Goal: Task Accomplishment & Management: Use online tool/utility

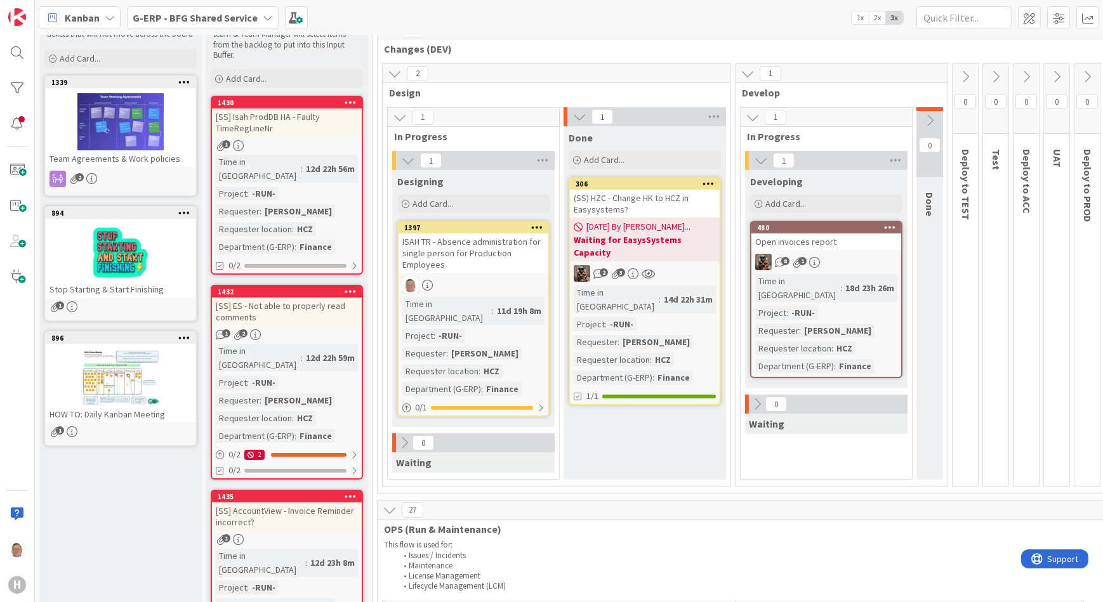
scroll to position [57, 0]
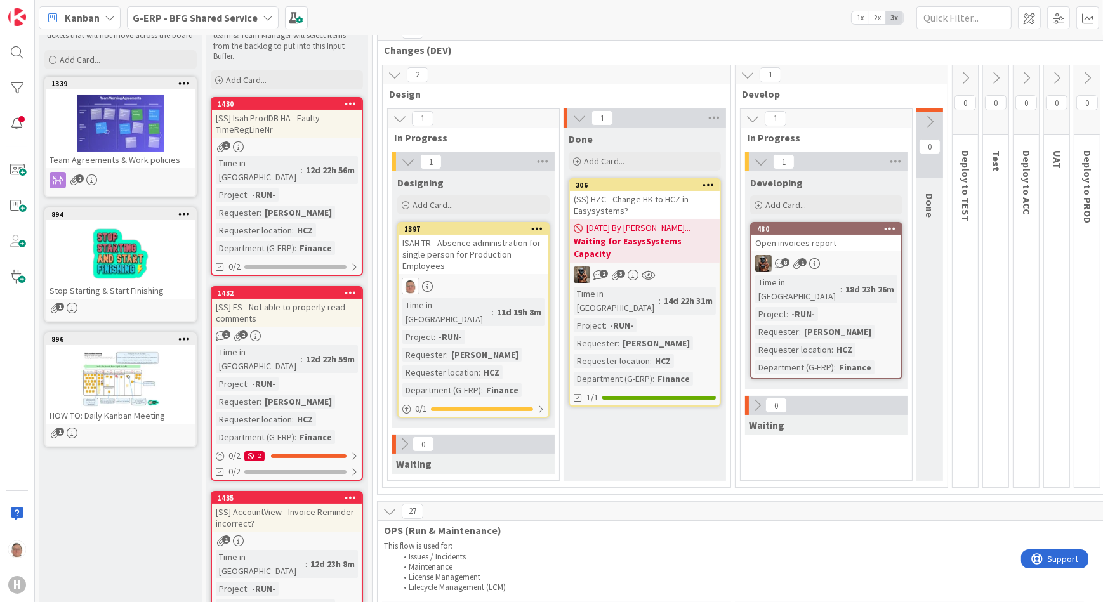
click at [484, 249] on div "ISAH TR - Absence administration for single person for Production Employees" at bounding box center [474, 254] width 150 height 39
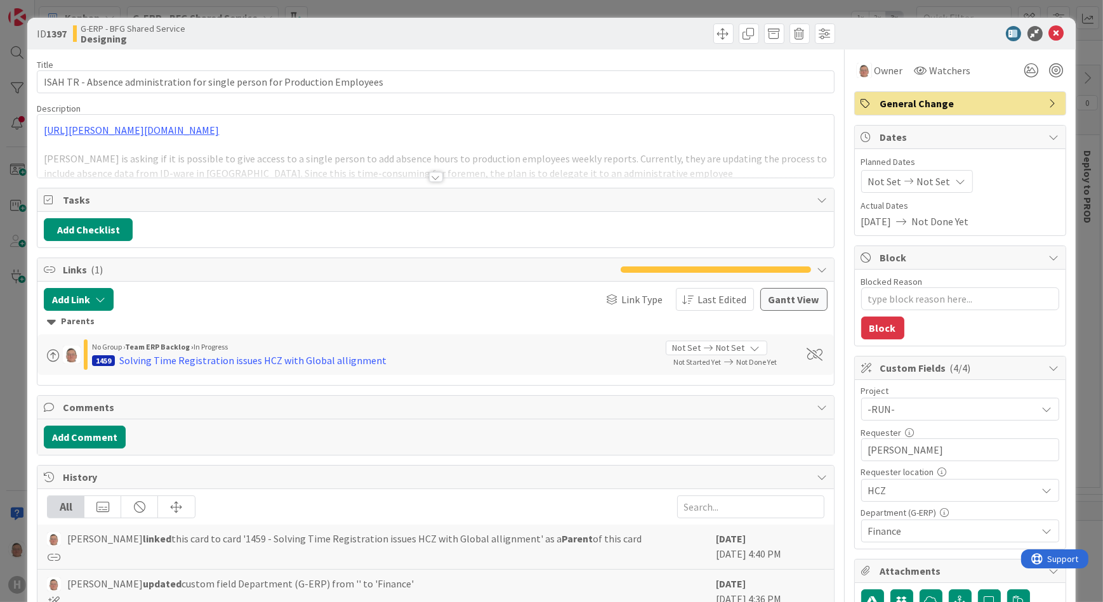
click at [429, 174] on div at bounding box center [436, 177] width 14 height 10
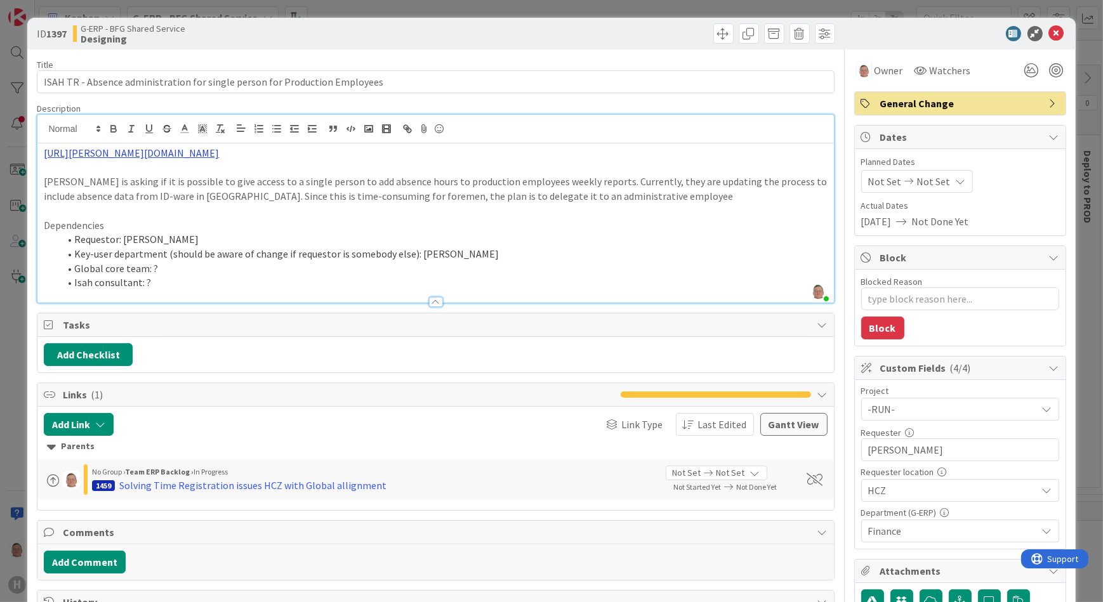
click at [219, 152] on link "https://huisman-smartit.onbmc.com/smartit/app/#/workorder/AGGF4KX6HRENQATADPICT…" at bounding box center [131, 153] width 175 height 13
click at [259, 176] on link "https://huisman-smartit.onbmc.com/smartit/app#/ticket-console" at bounding box center [248, 177] width 127 height 17
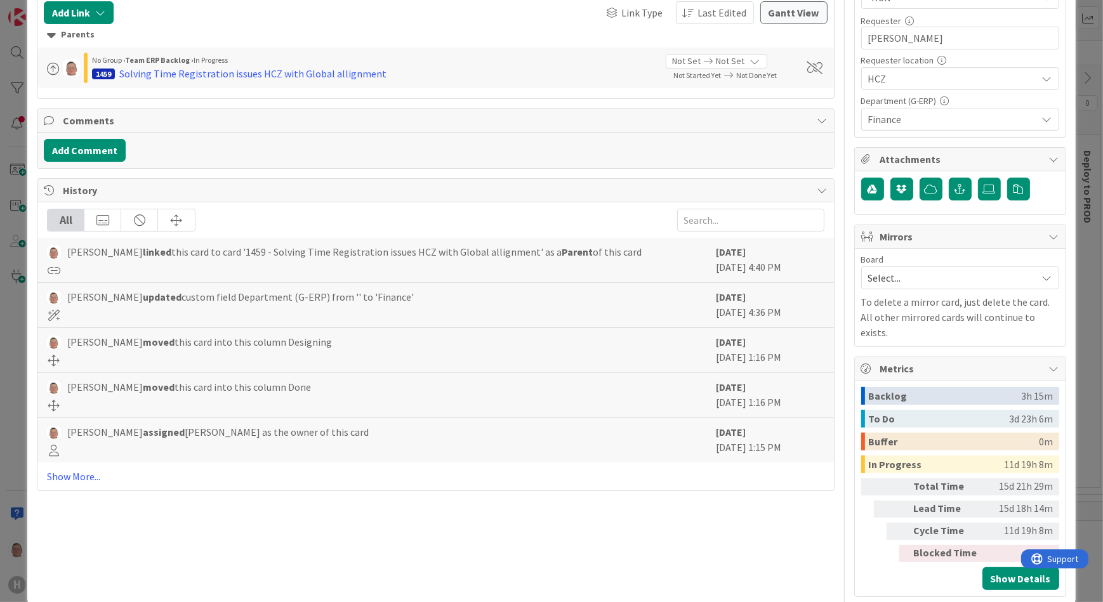
scroll to position [417, 0]
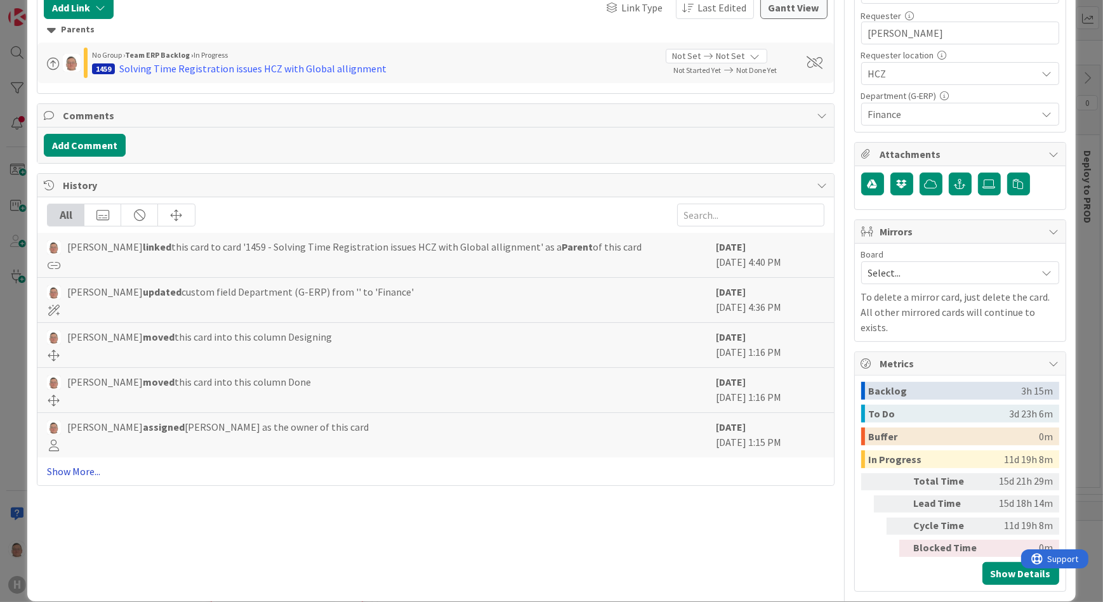
click at [83, 472] on link "Show More..." at bounding box center [435, 471] width 777 height 15
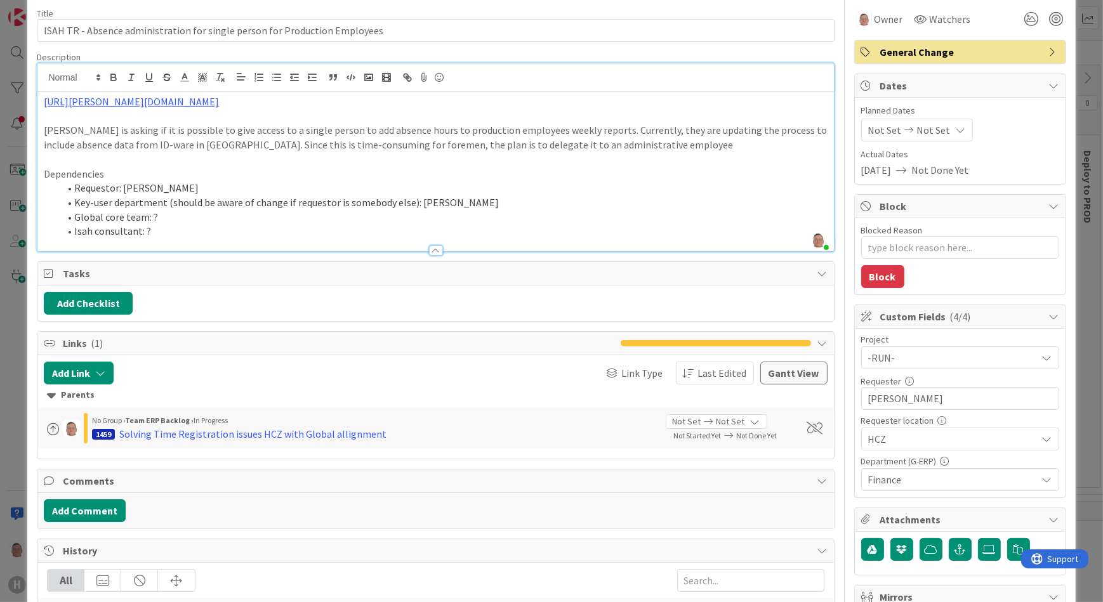
scroll to position [0, 0]
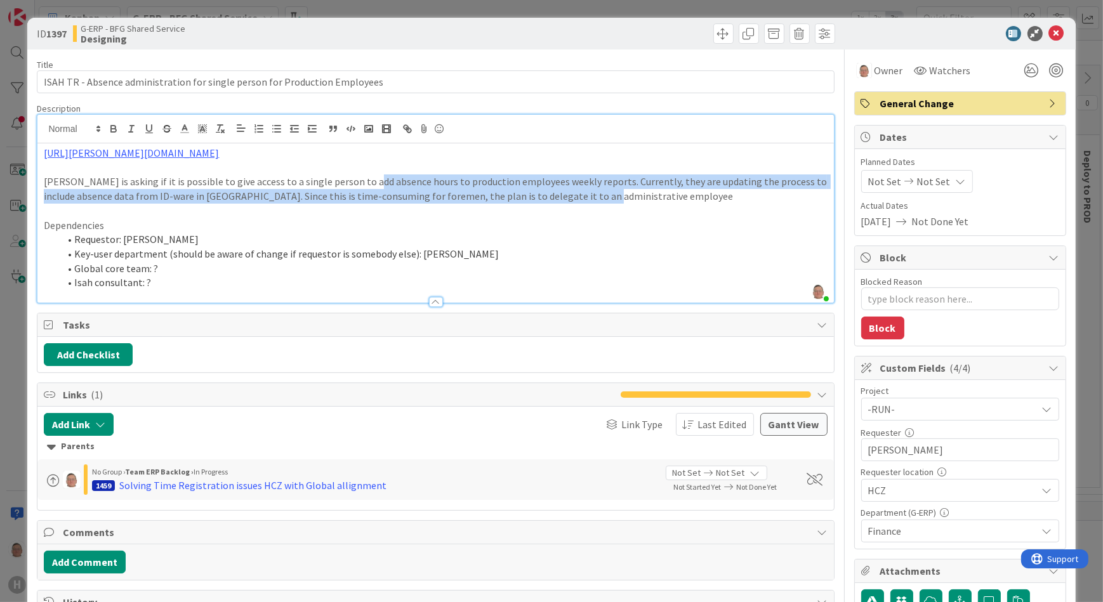
drag, startPoint x: 597, startPoint y: 196, endPoint x: 358, endPoint y: 180, distance: 239.2
click at [358, 181] on p "Jelle is asking if it is possible to give access to a single person to add abse…" at bounding box center [435, 189] width 783 height 29
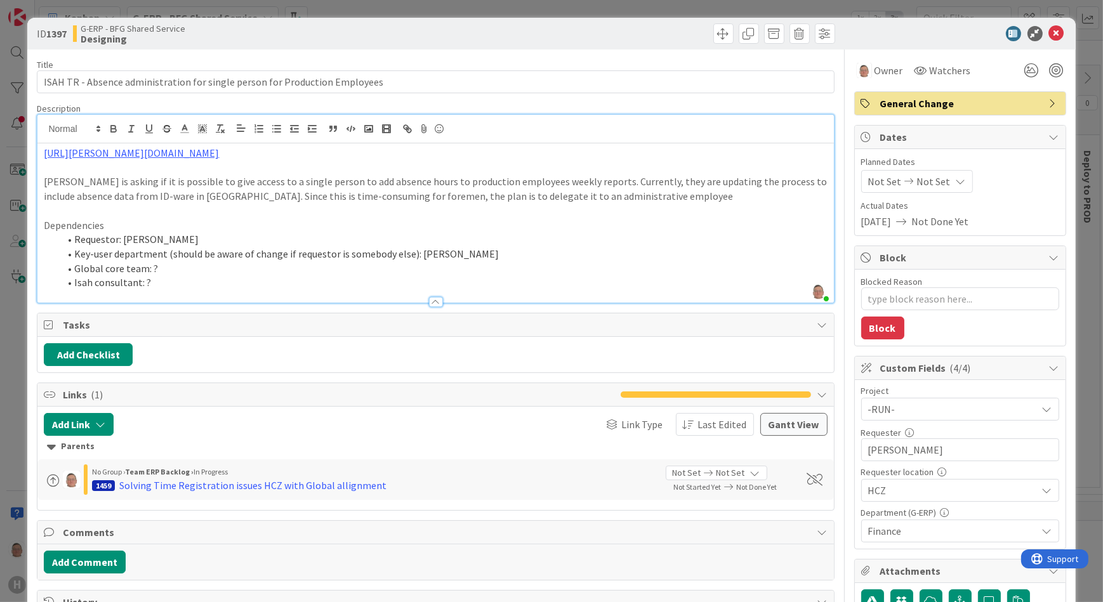
click at [598, 274] on li "Global core team: ?" at bounding box center [443, 269] width 768 height 15
type textarea "x"
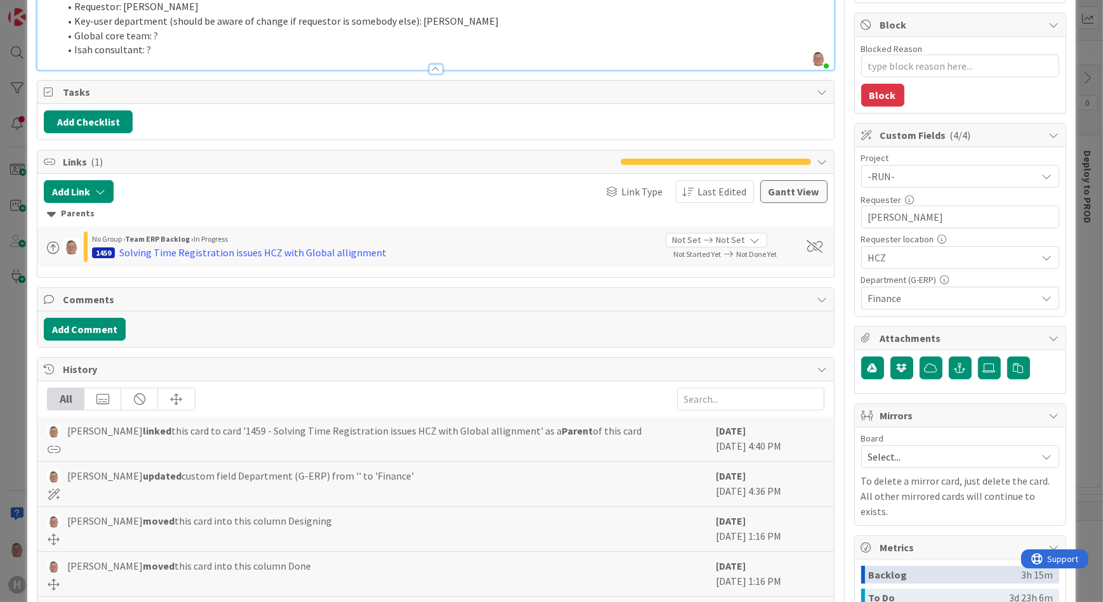
scroll to position [288, 0]
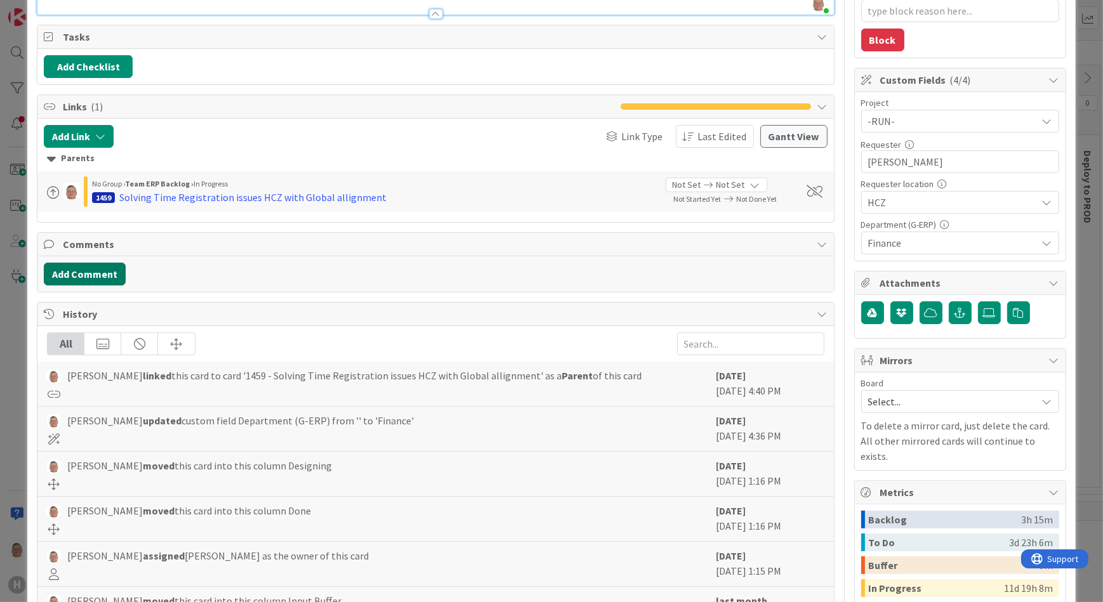
click at [86, 272] on button "Add Comment" at bounding box center [85, 274] width 82 height 23
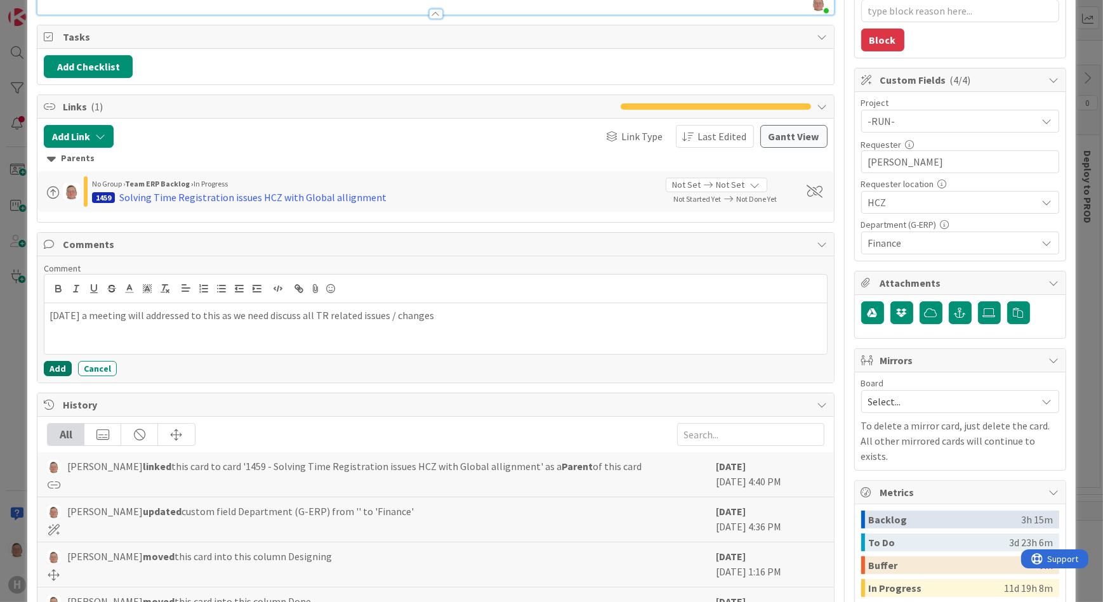
click at [60, 366] on button "Add" at bounding box center [58, 368] width 28 height 15
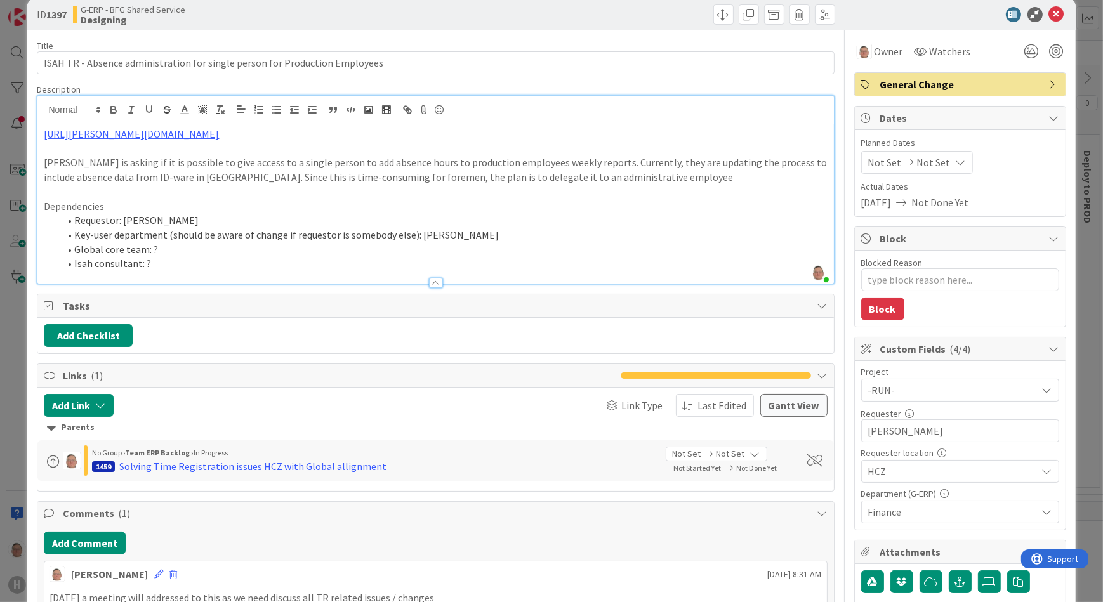
scroll to position [0, 0]
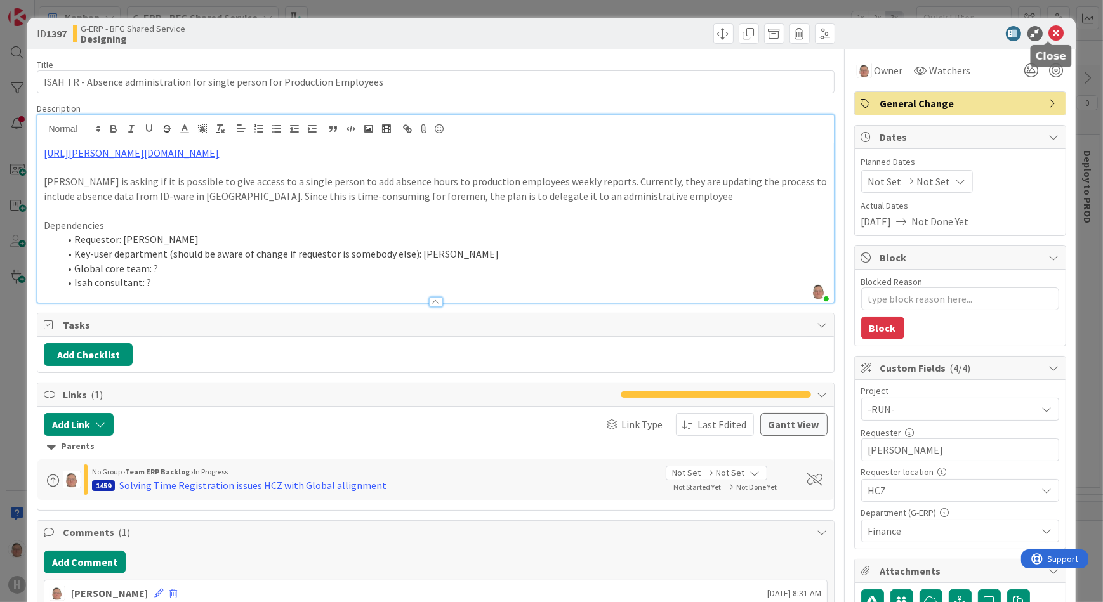
click at [1051, 36] on icon at bounding box center [1056, 33] width 15 height 15
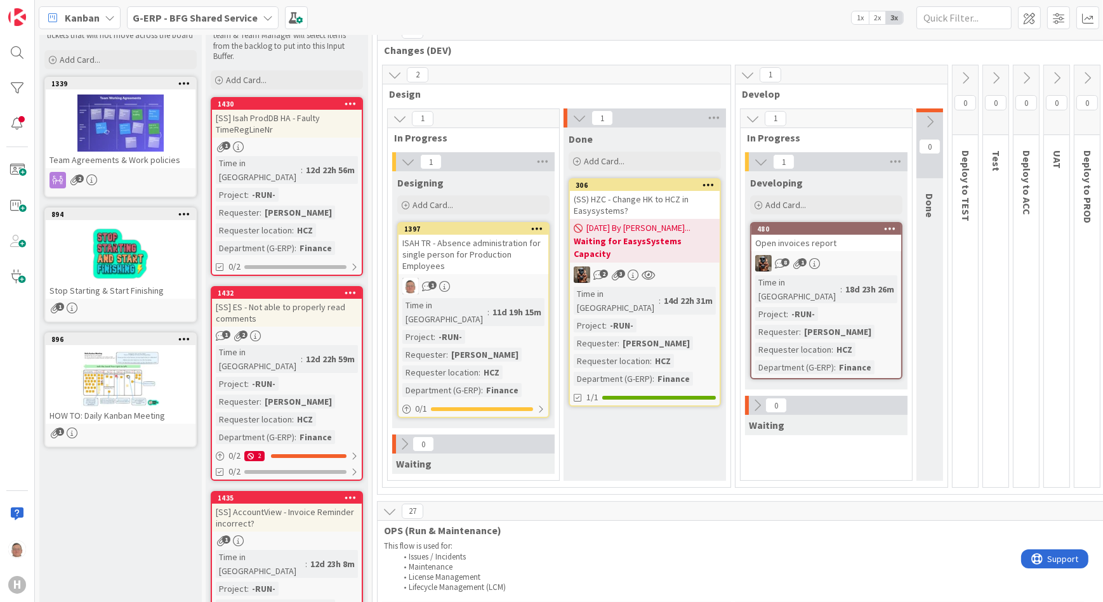
click at [406, 437] on icon at bounding box center [404, 444] width 14 height 14
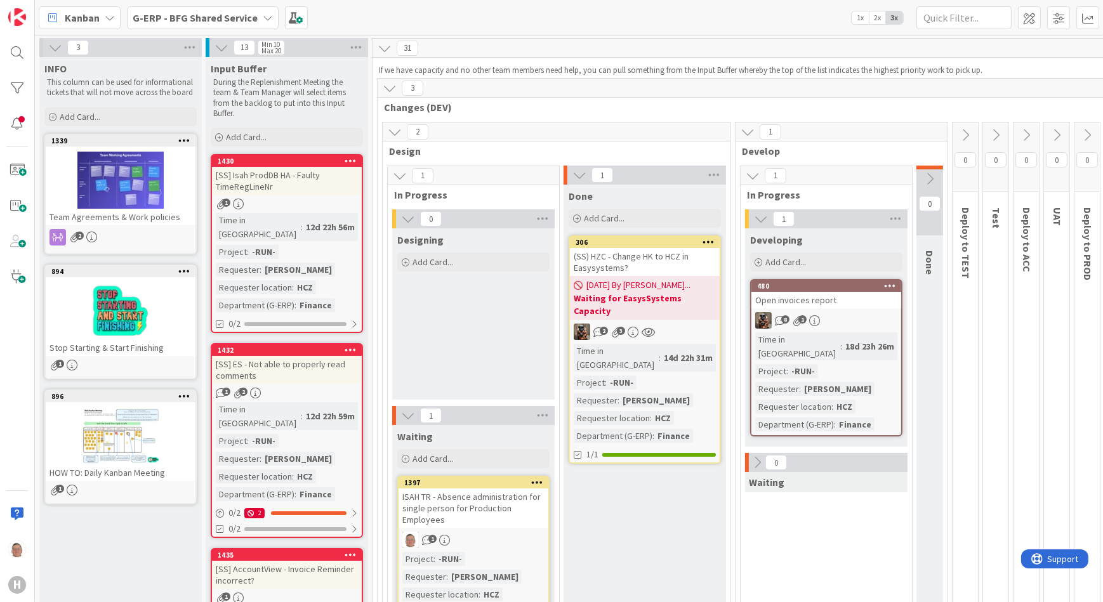
click at [641, 253] on div "(SS) HZC - Change HK to HCZ in Easysystems?" at bounding box center [645, 262] width 150 height 28
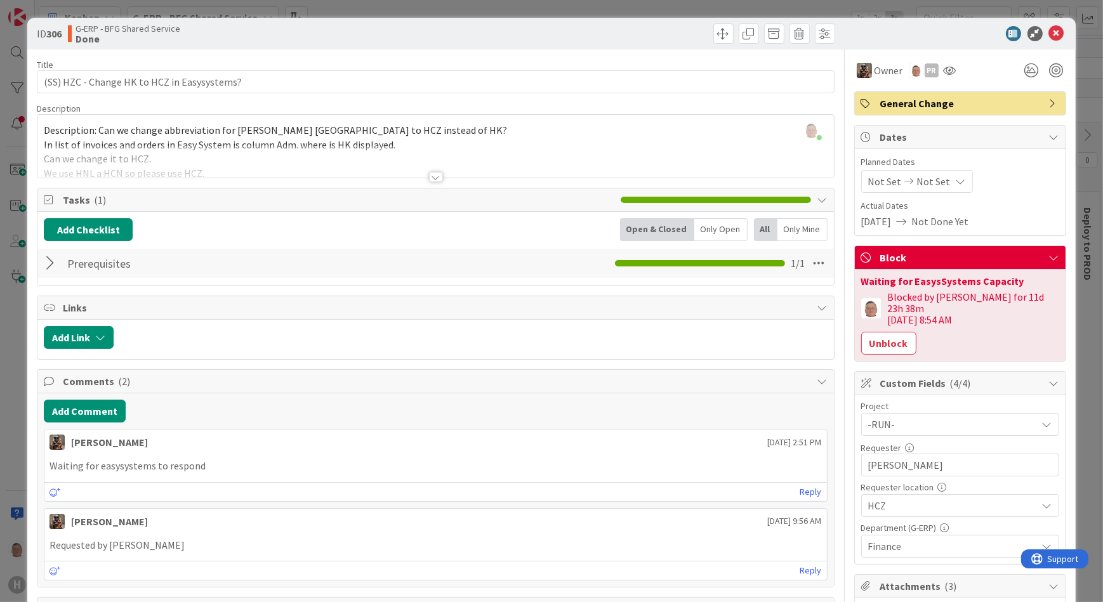
click at [431, 175] on div at bounding box center [436, 177] width 14 height 10
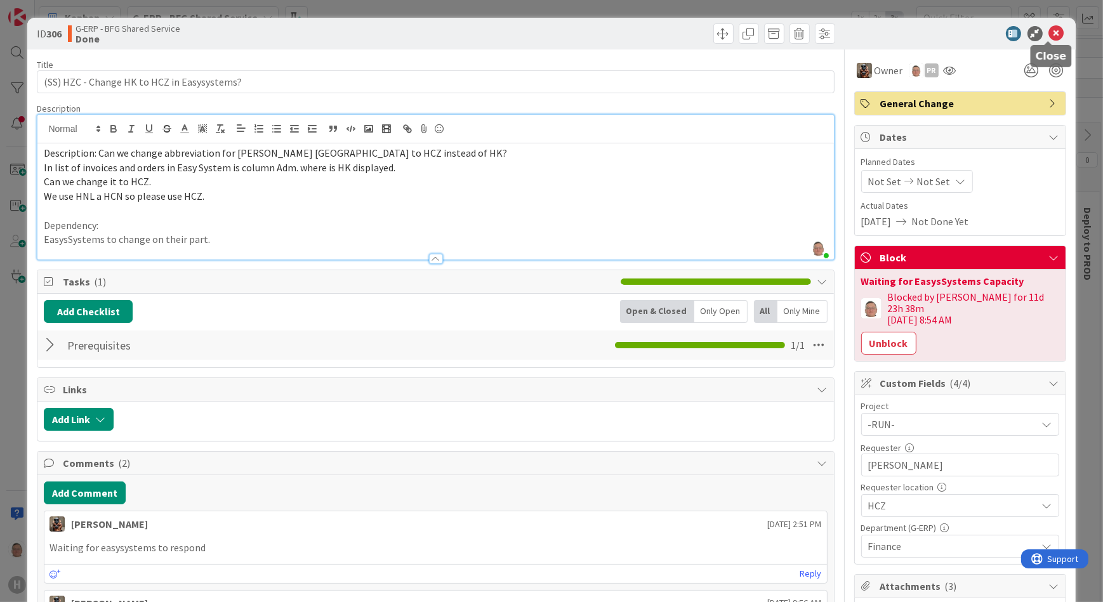
click at [1049, 32] on icon at bounding box center [1056, 33] width 15 height 15
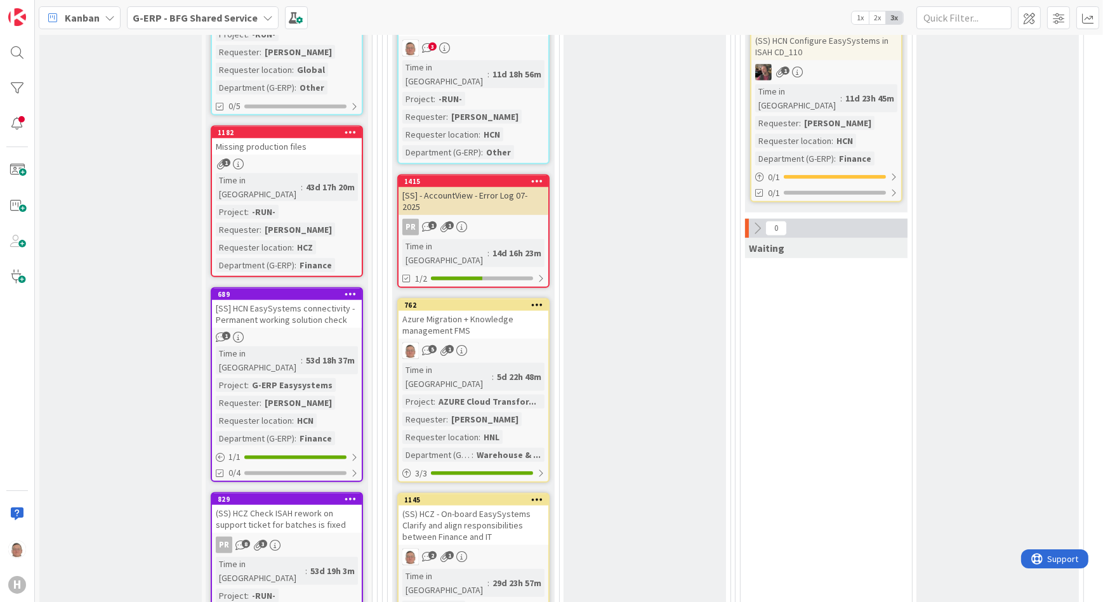
scroll to position [1558, 0]
click at [446, 310] on div "Azure Migration + Knowledge management FMS" at bounding box center [474, 324] width 150 height 28
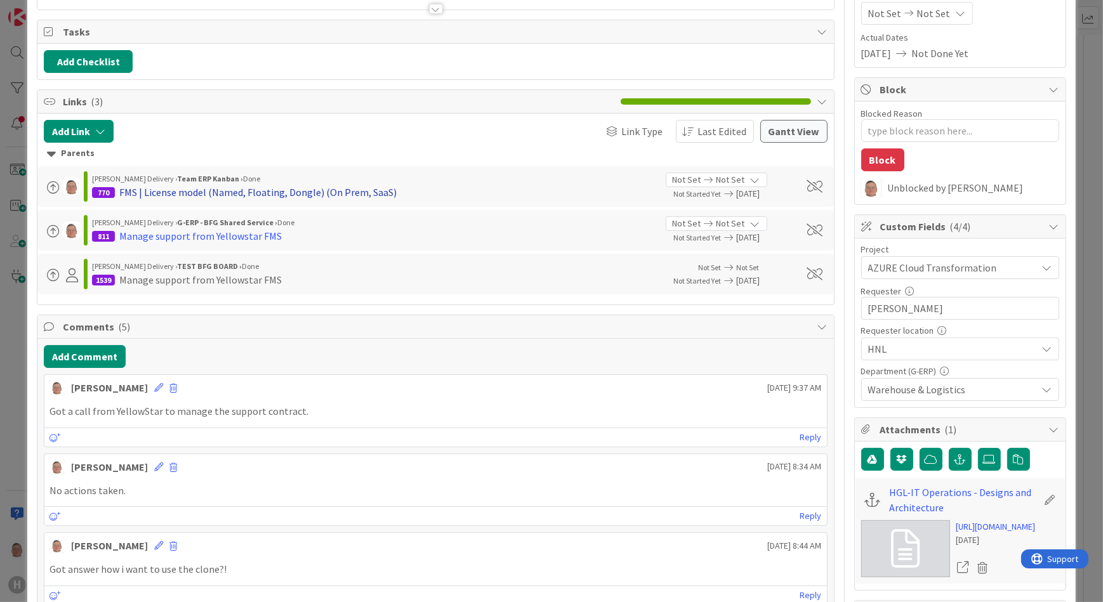
scroll to position [173, 0]
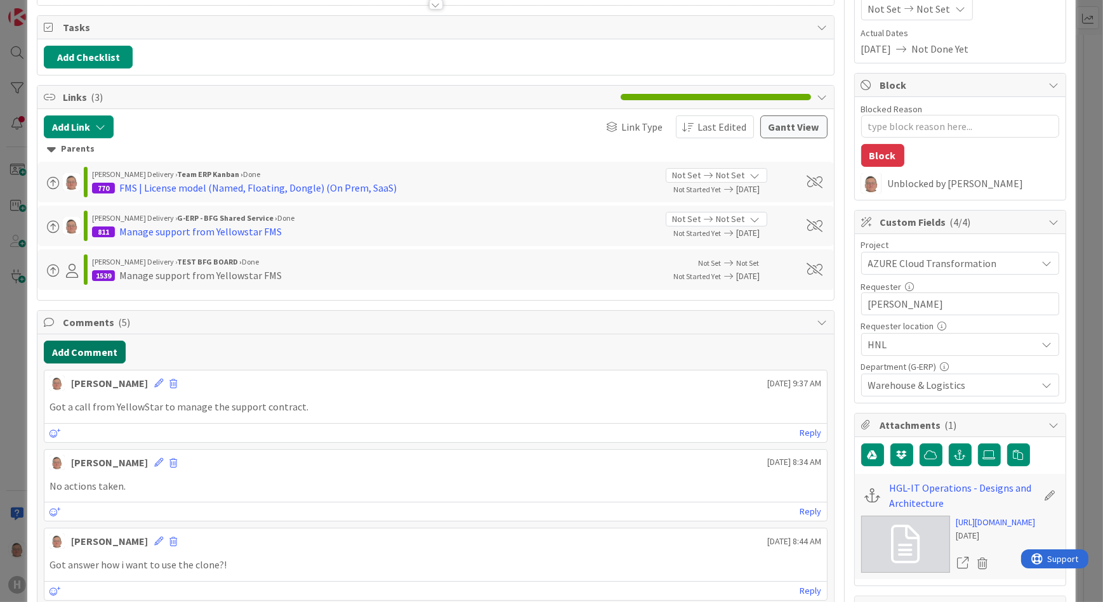
click at [91, 347] on button "Add Comment" at bounding box center [85, 352] width 82 height 23
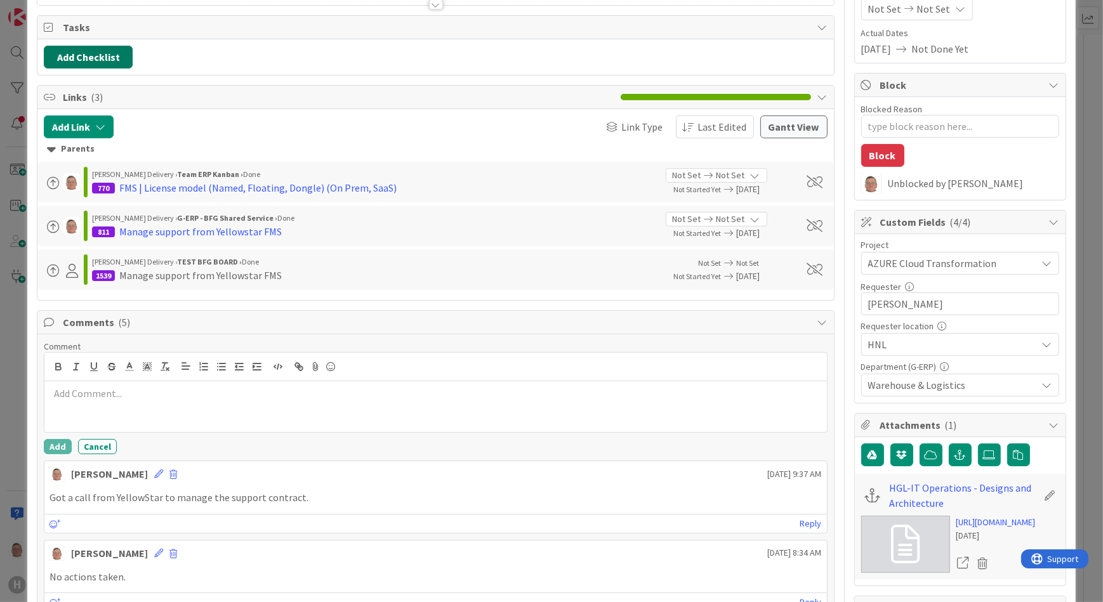
click at [93, 53] on button "Add Checklist" at bounding box center [88, 57] width 89 height 23
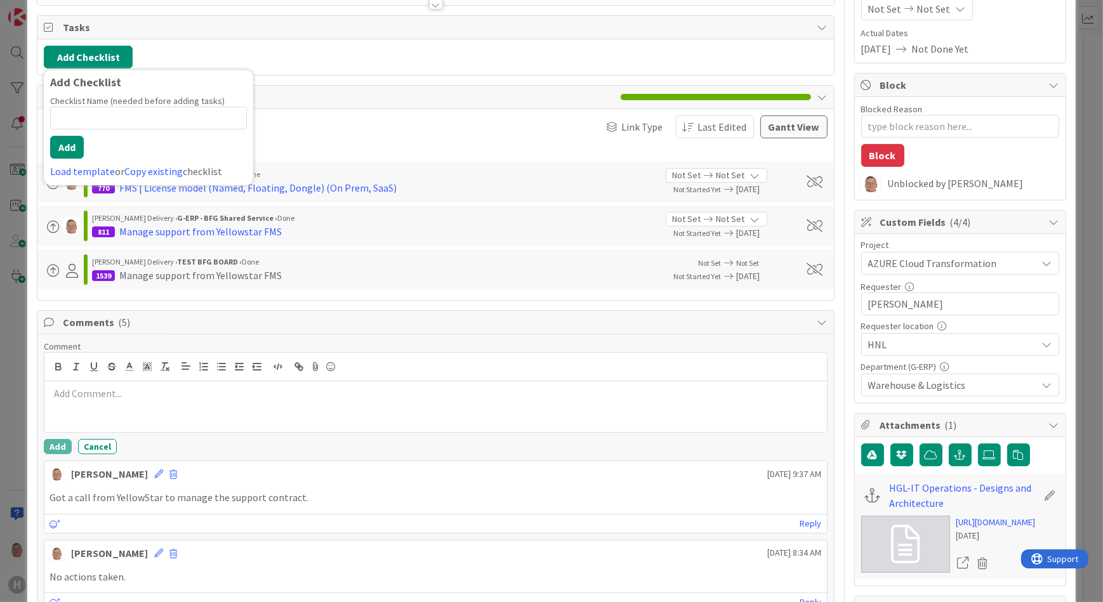
click at [202, 56] on div "Add Checklist Add Checklist Checklist Name (needed before adding tasks) 0 / 64 …" at bounding box center [435, 57] width 783 height 23
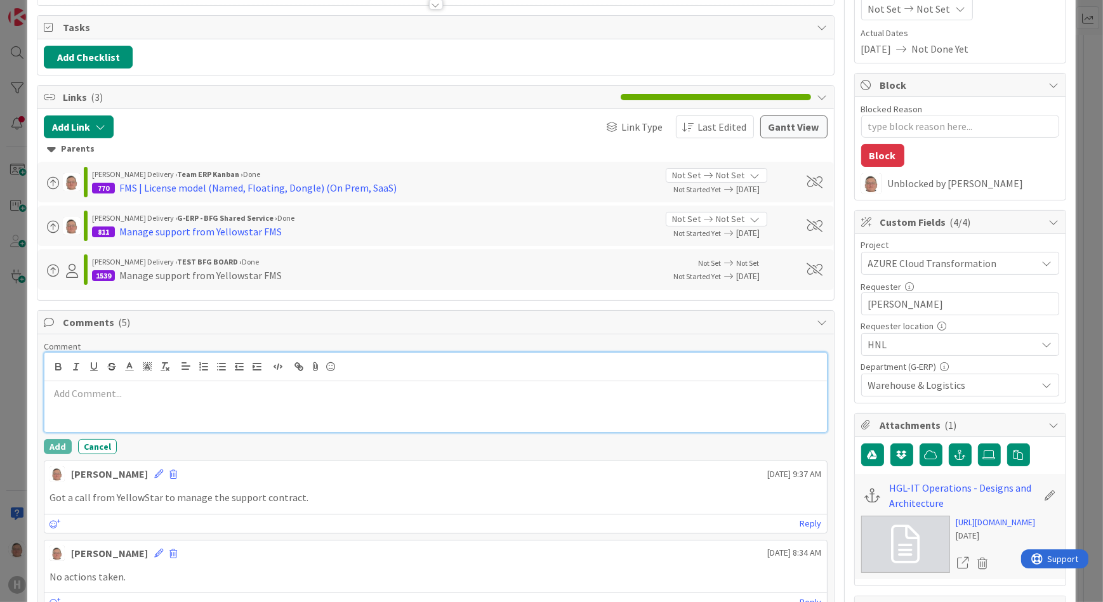
click at [102, 392] on p at bounding box center [436, 394] width 772 height 15
type textarea "x"
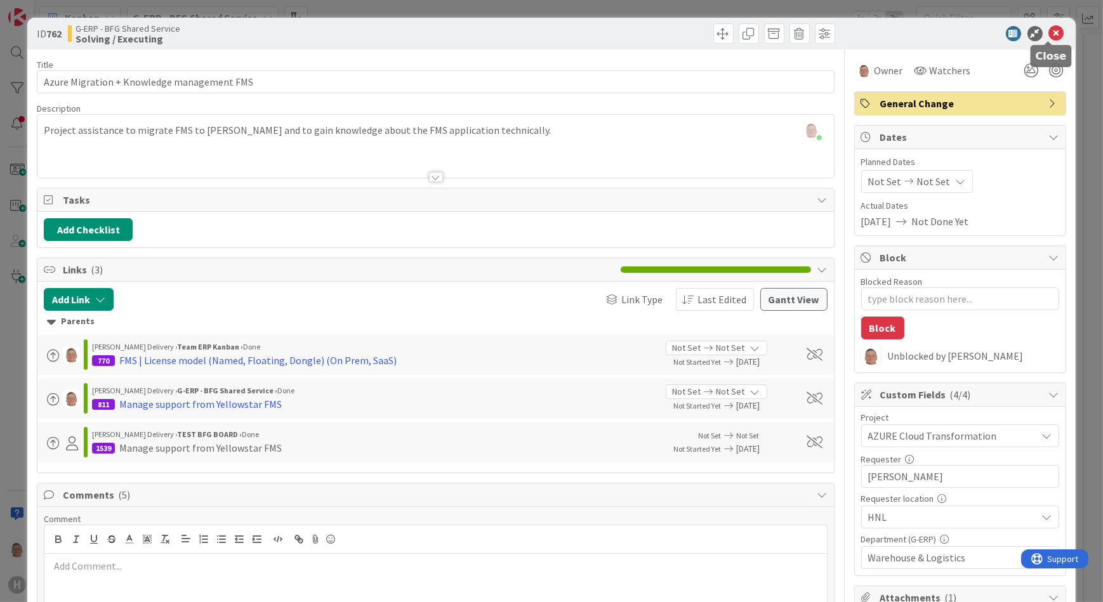
click at [1049, 34] on icon at bounding box center [1056, 33] width 15 height 15
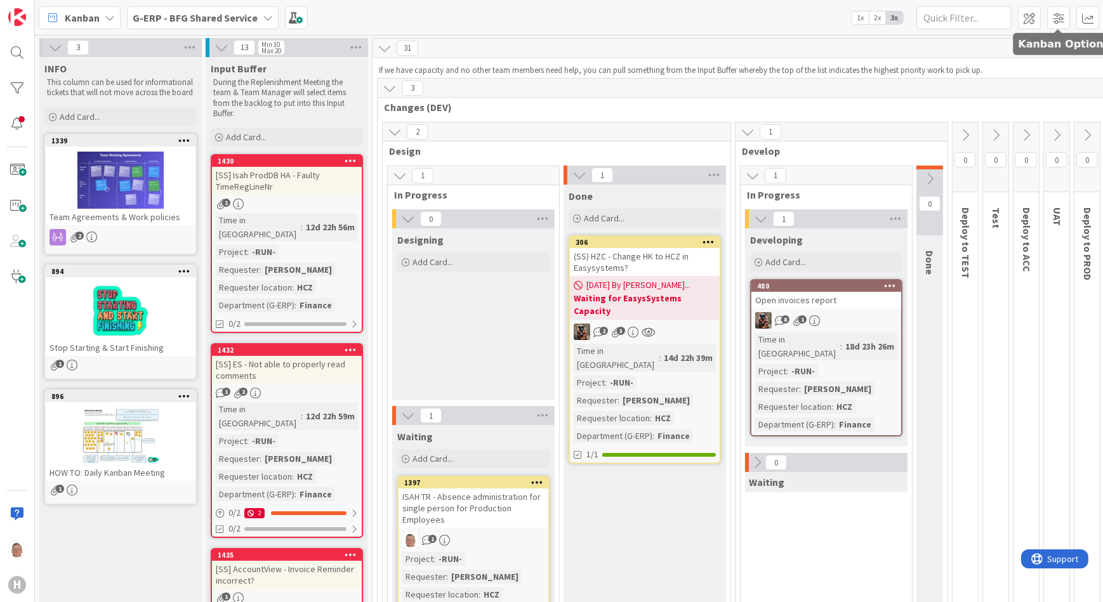
drag, startPoint x: 1065, startPoint y: 17, endPoint x: 1065, endPoint y: 29, distance: 12.7
click at [1065, 17] on span at bounding box center [1058, 17] width 23 height 23
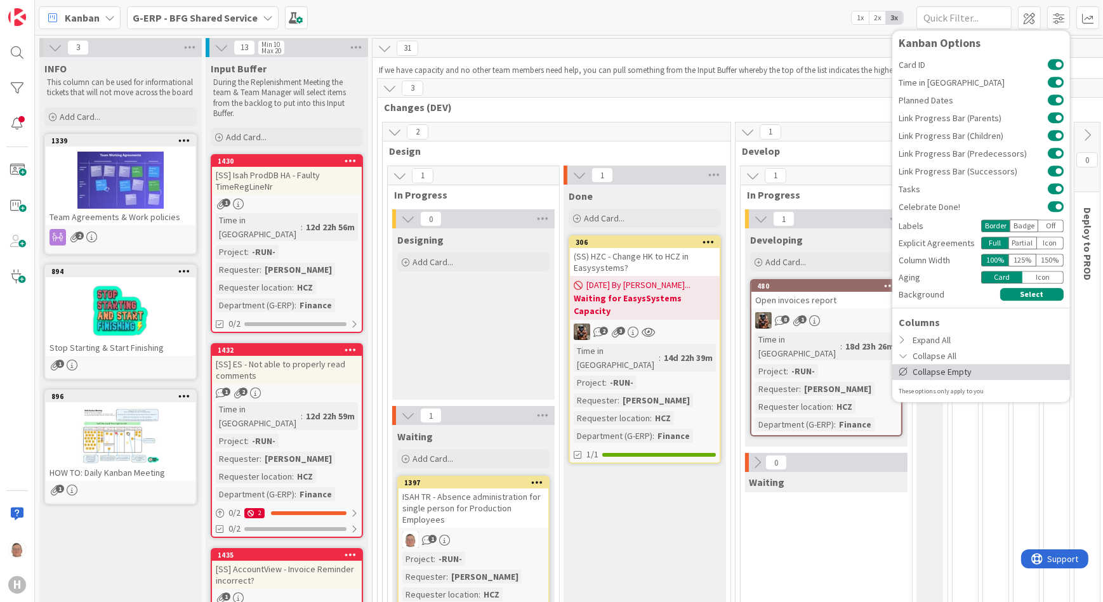
click at [942, 375] on div "Collapse Empty" at bounding box center [982, 372] width 178 height 16
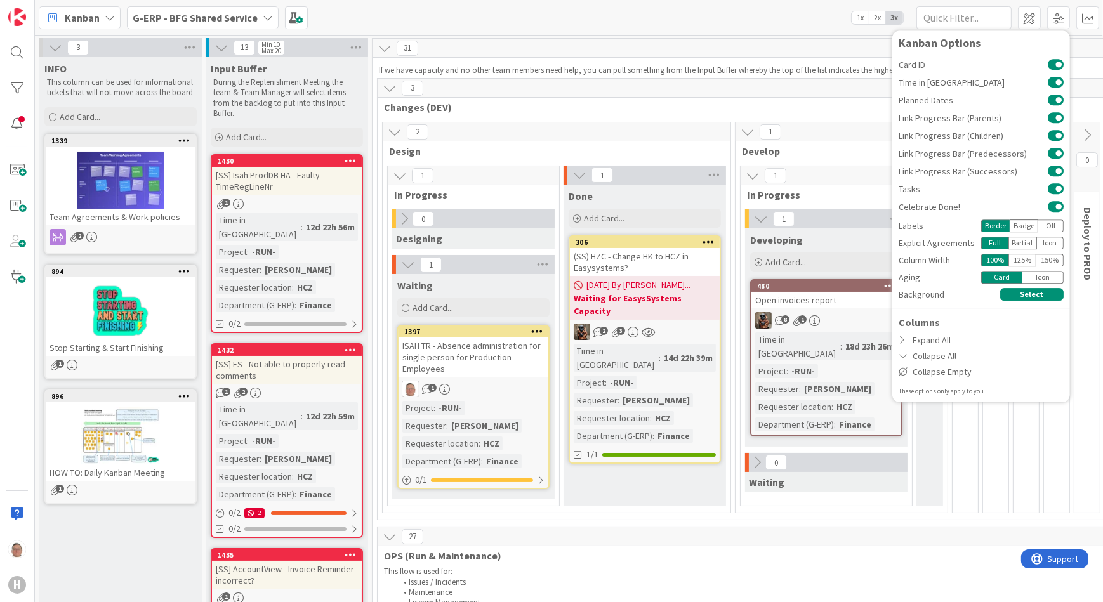
click at [827, 568] on p "This flow is used for:" at bounding box center [741, 572] width 715 height 10
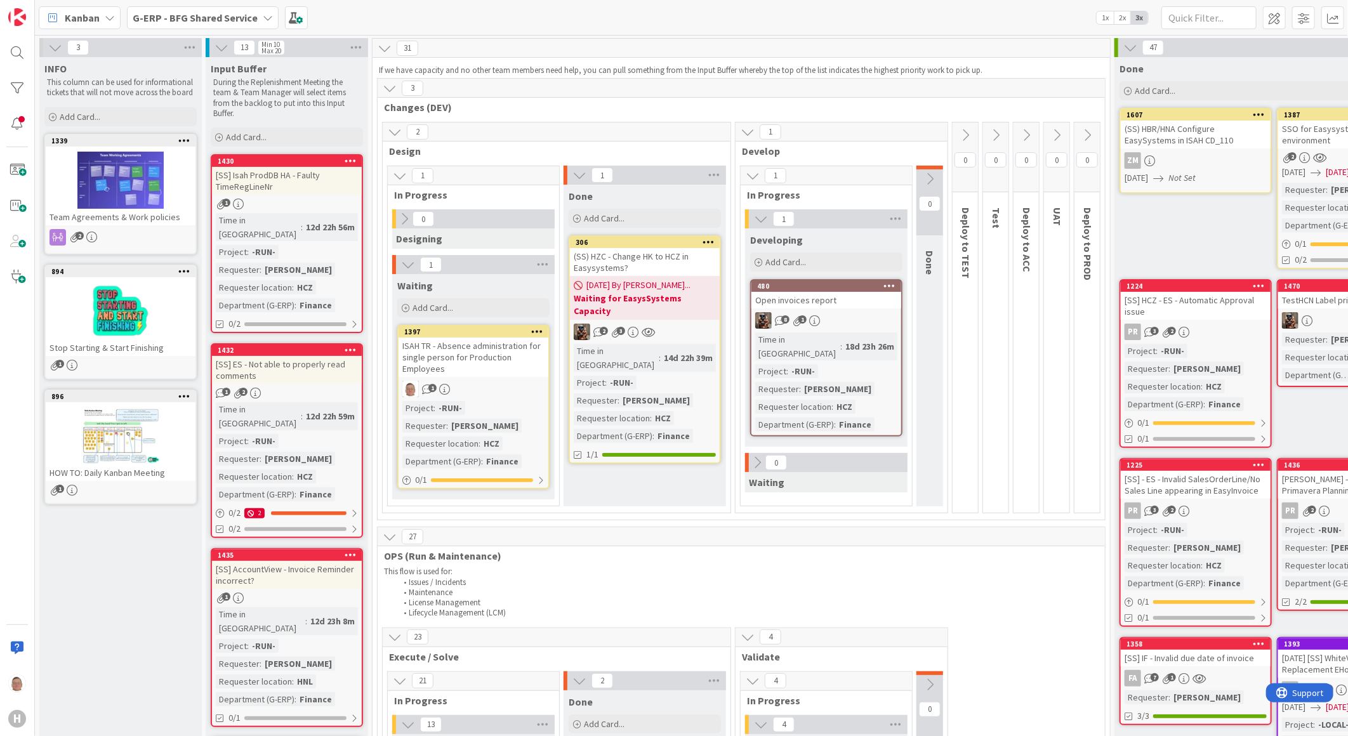
click at [1103, 46] on icon at bounding box center [1131, 48] width 14 height 14
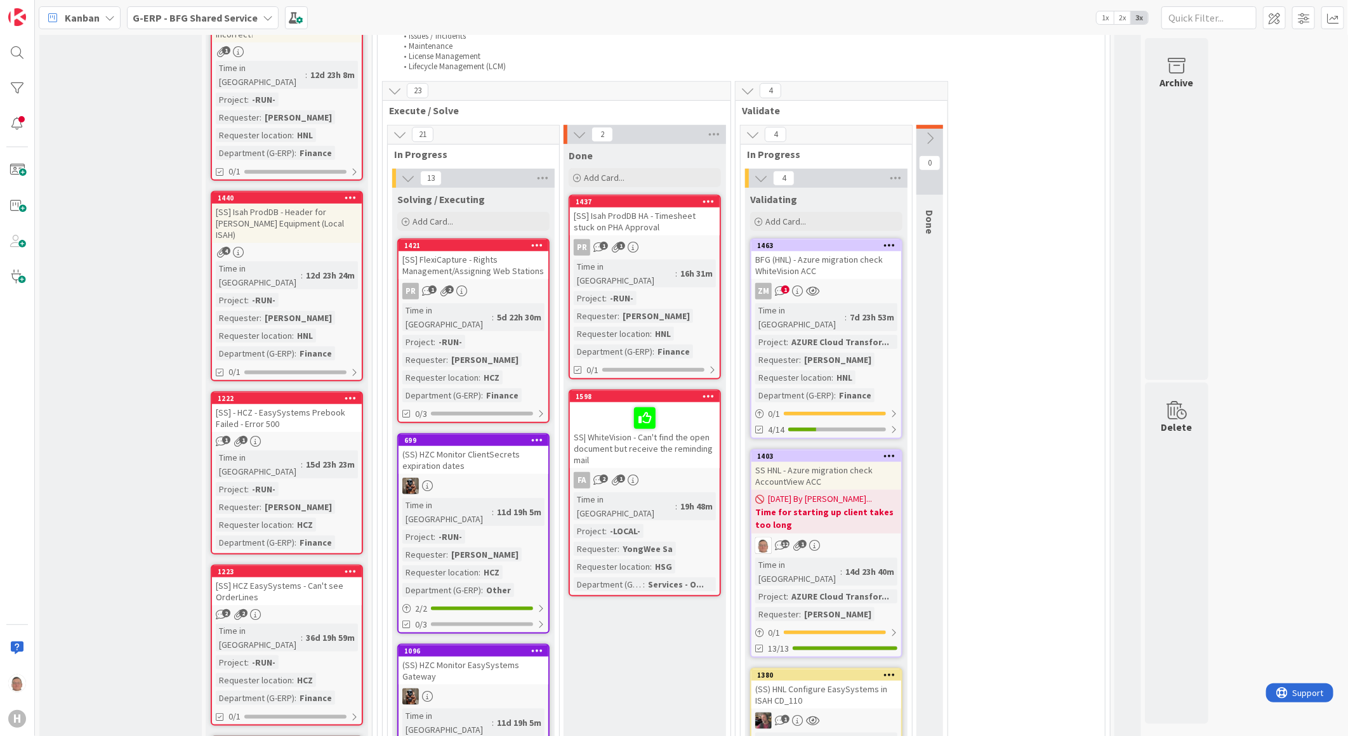
scroll to position [564, 0]
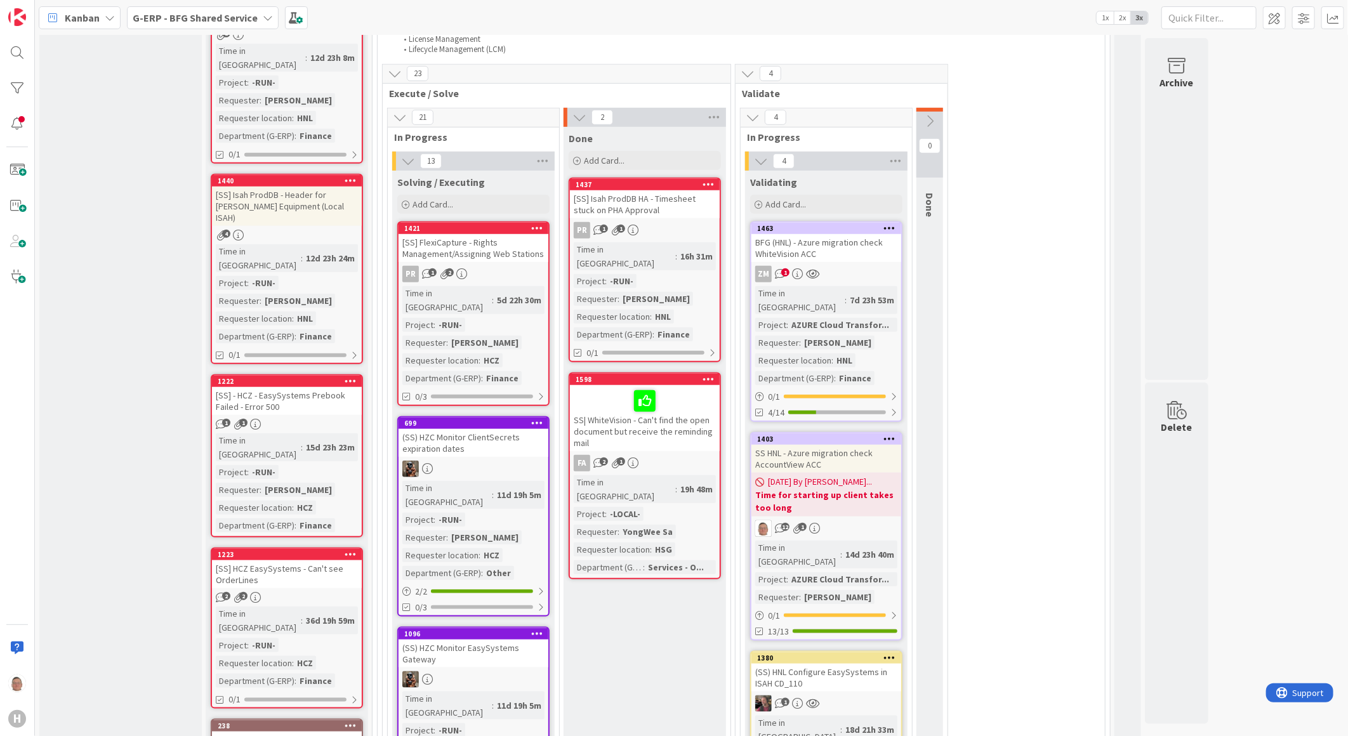
click at [706, 375] on icon at bounding box center [709, 379] width 12 height 9
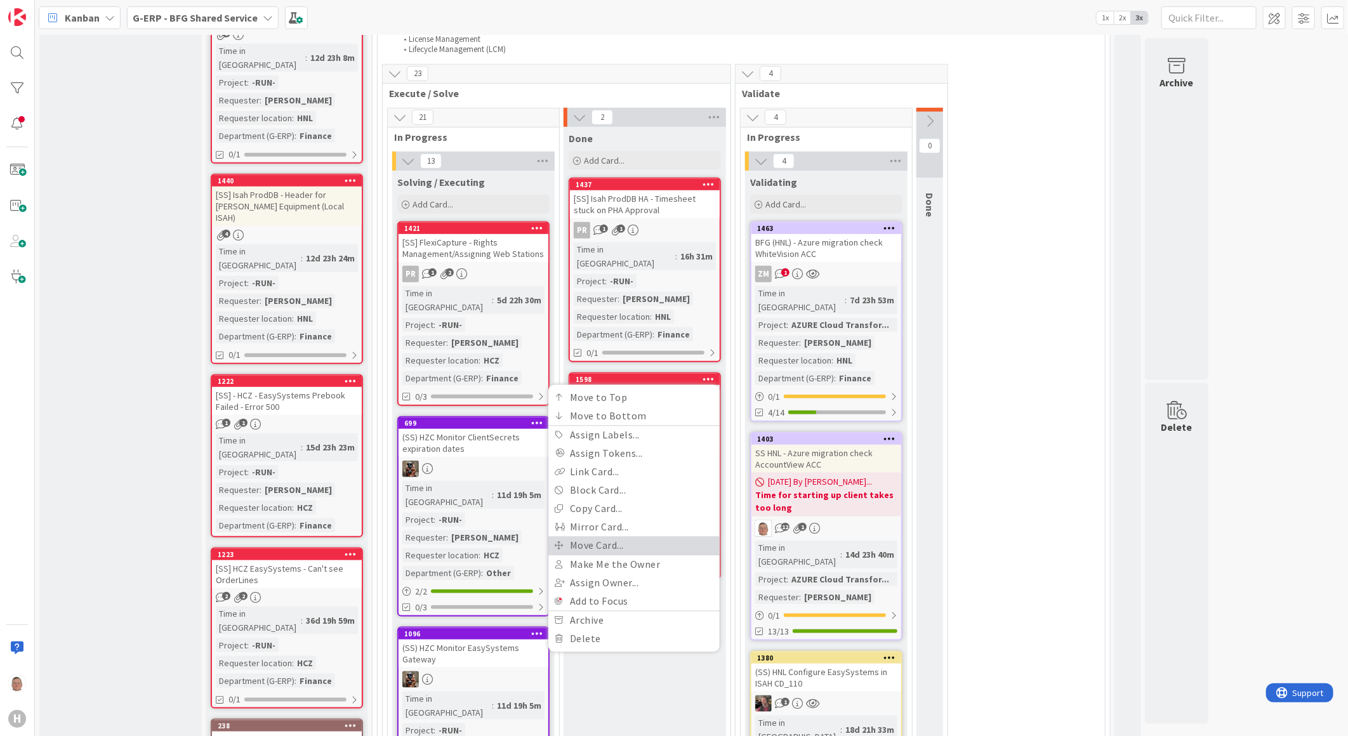
click at [616, 536] on link "Move Card..." at bounding box center [633, 545] width 171 height 18
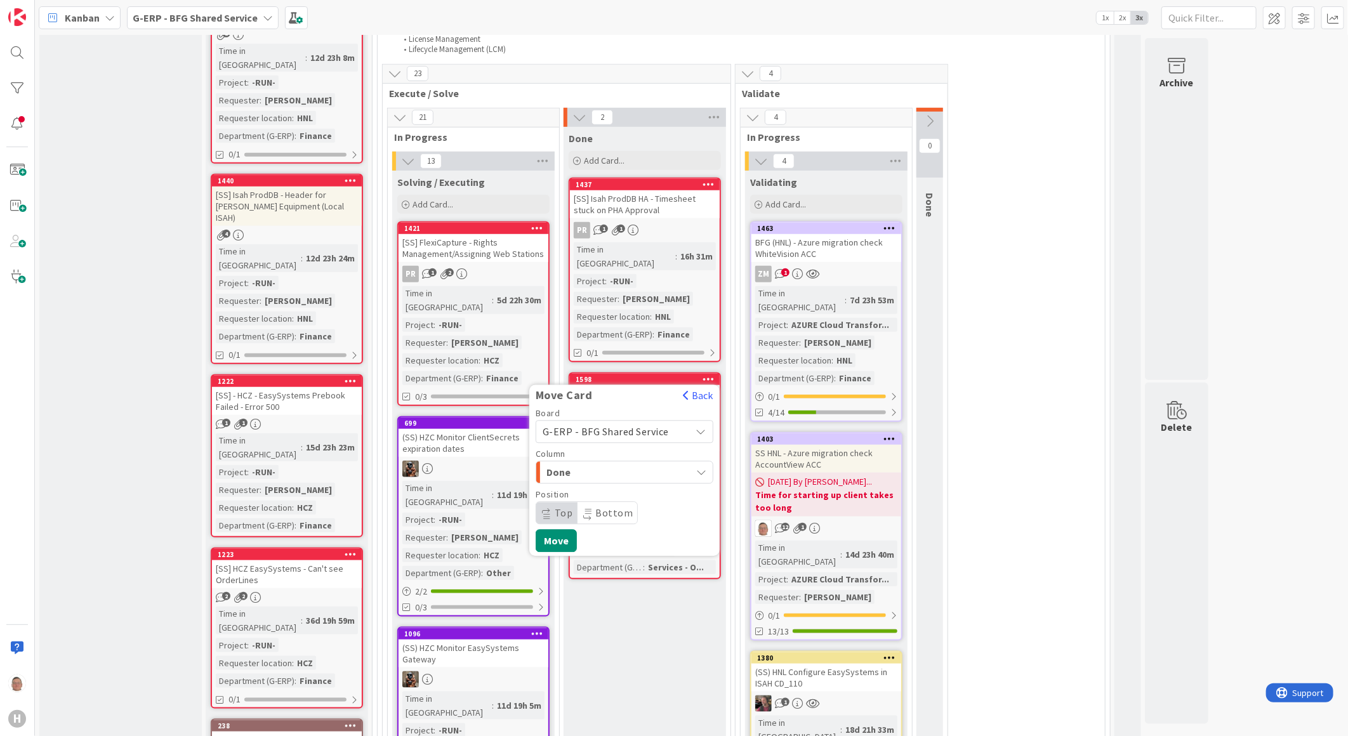
click at [627, 464] on span "Done" at bounding box center [594, 472] width 95 height 17
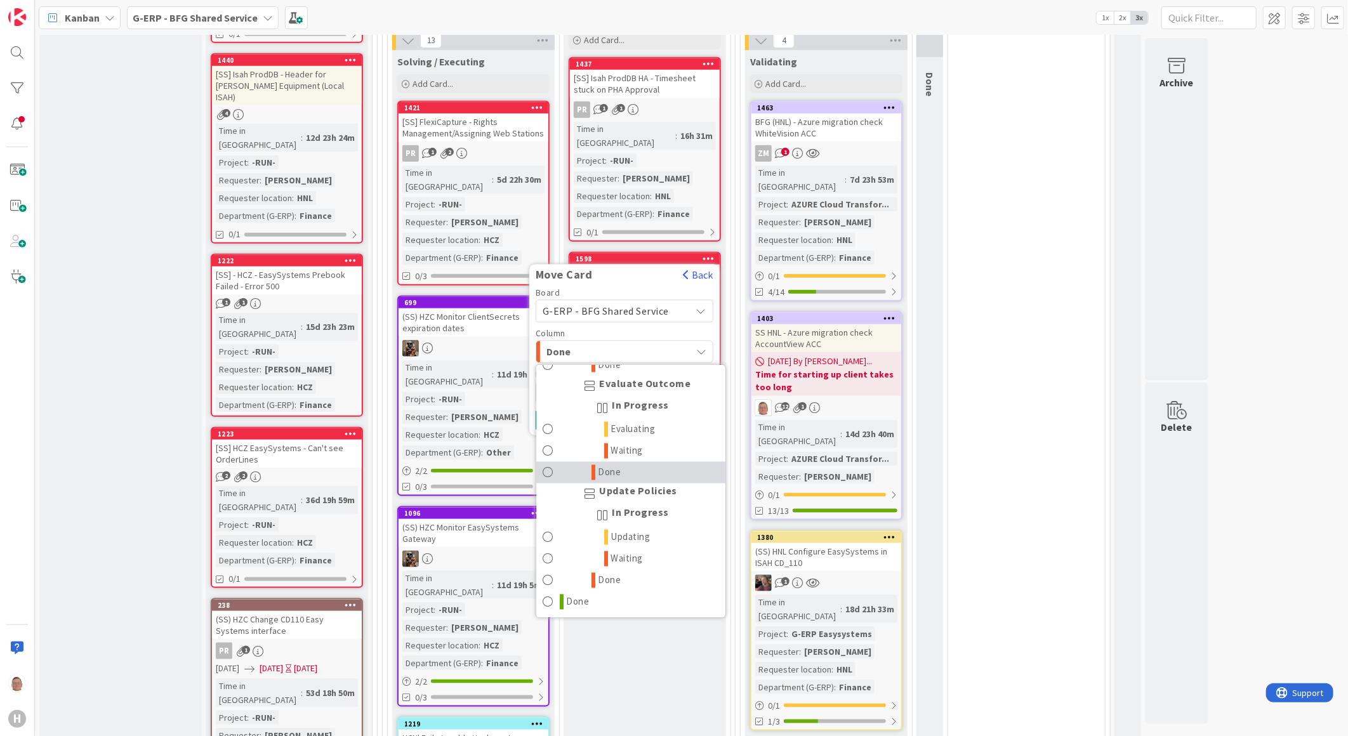
scroll to position [705, 0]
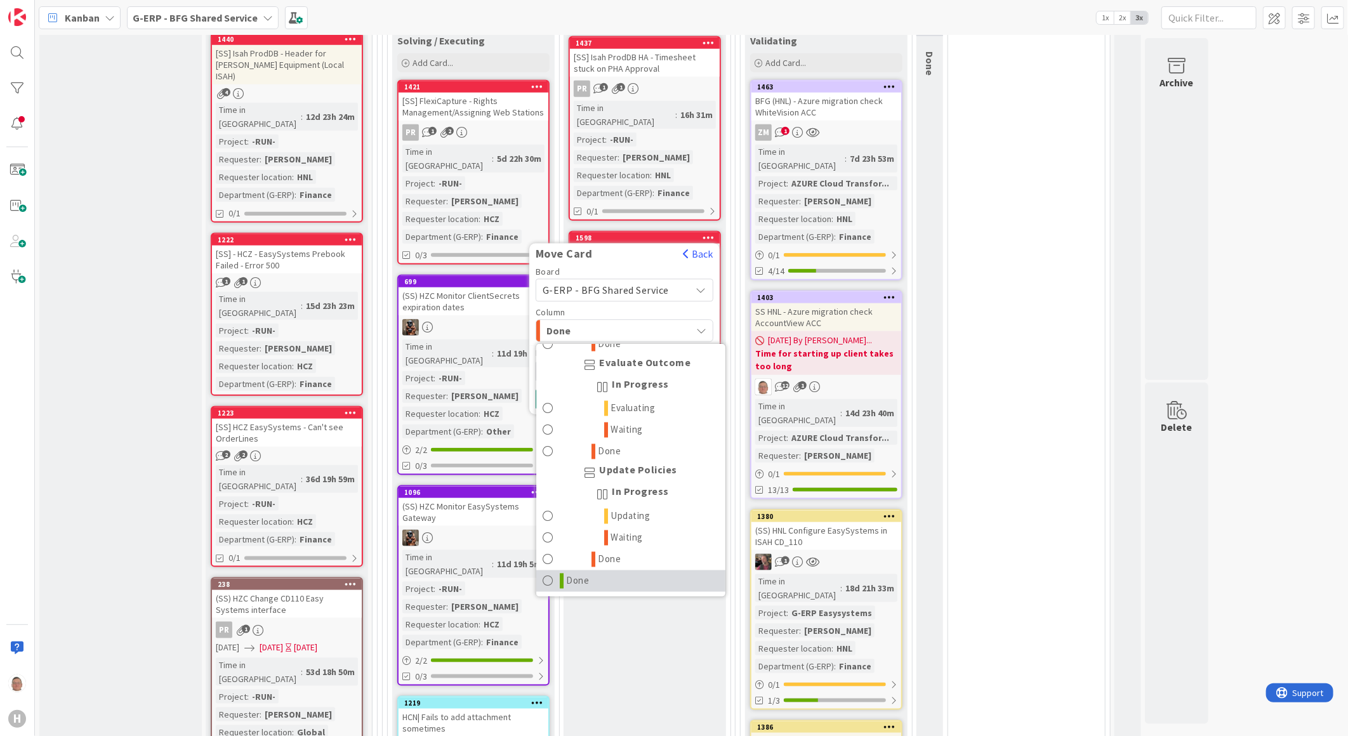
click at [571, 574] on span "Done" at bounding box center [578, 581] width 23 height 15
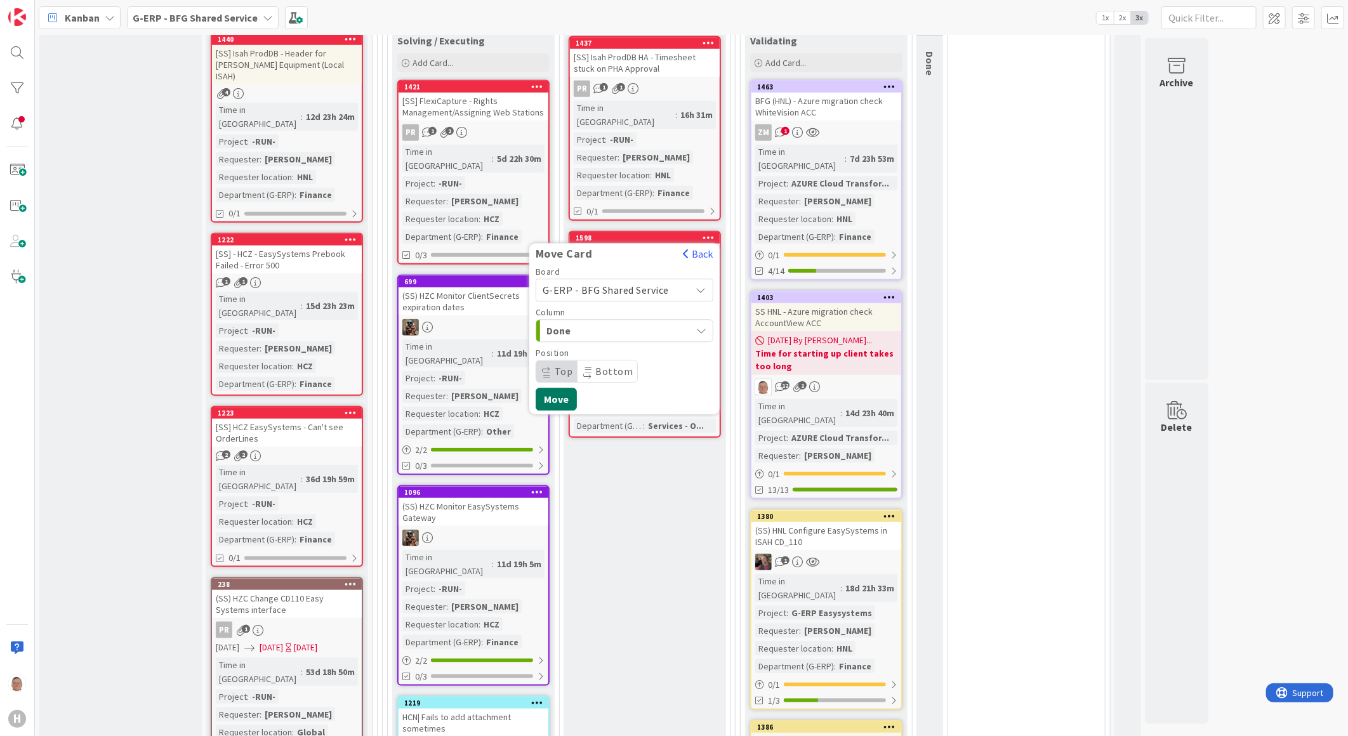
click at [561, 388] on button "Move" at bounding box center [556, 399] width 41 height 23
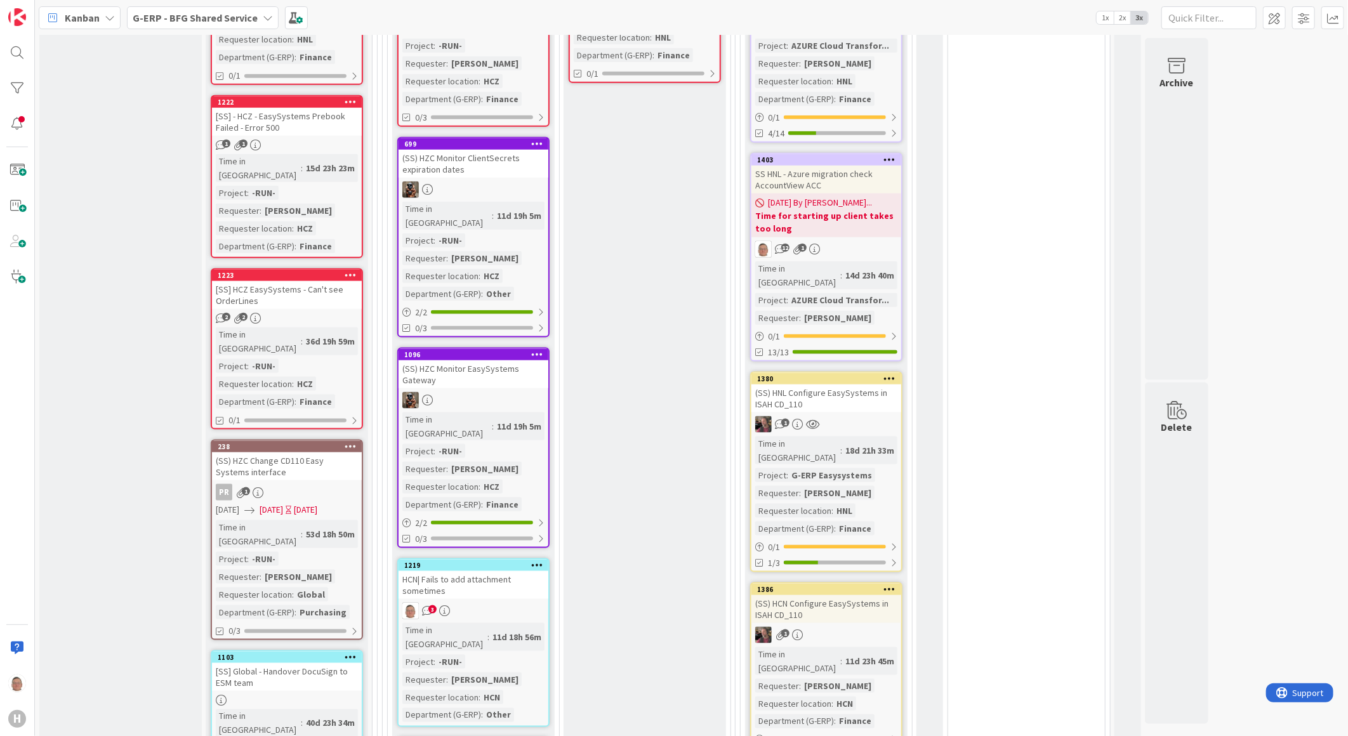
scroll to position [917, 0]
